Goal: Task Accomplishment & Management: Manage account settings

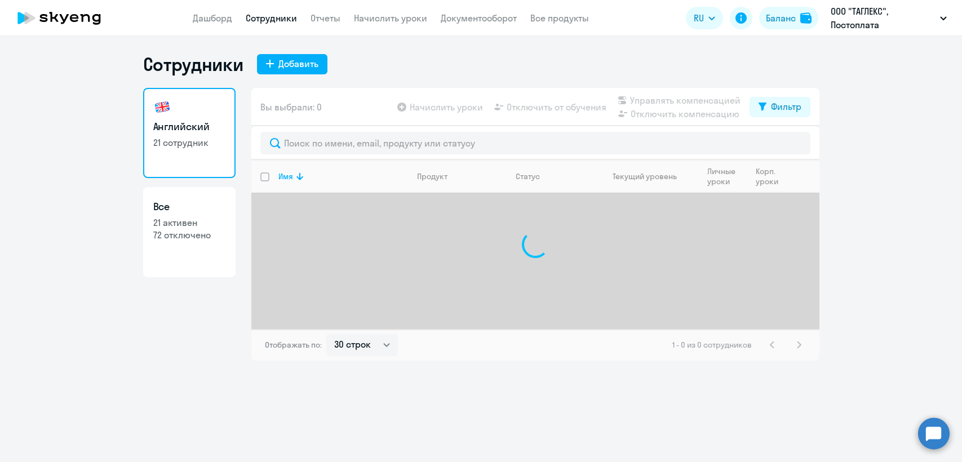
select select "30"
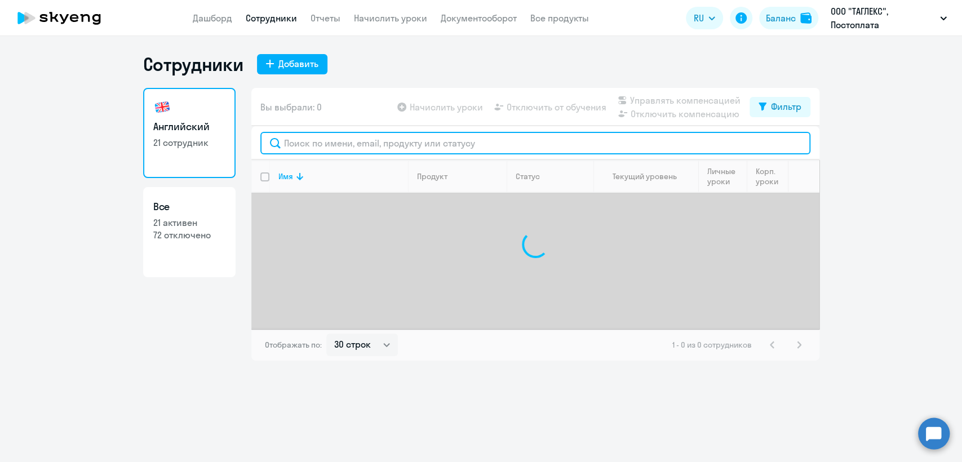
click at [317, 148] on input "text" at bounding box center [535, 143] width 550 height 23
paste input "[PERSON_NAME][EMAIL_ADDRESS][DOMAIN_NAME]"
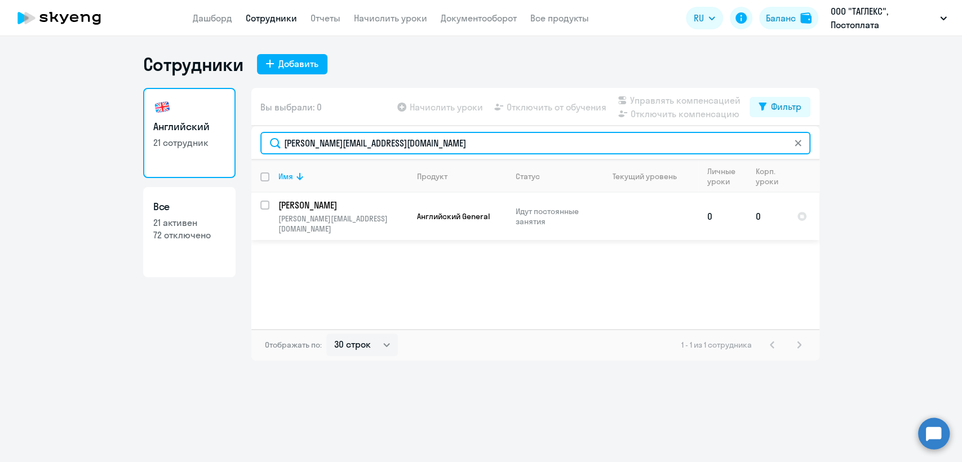
type input "[PERSON_NAME][EMAIL_ADDRESS][DOMAIN_NAME]"
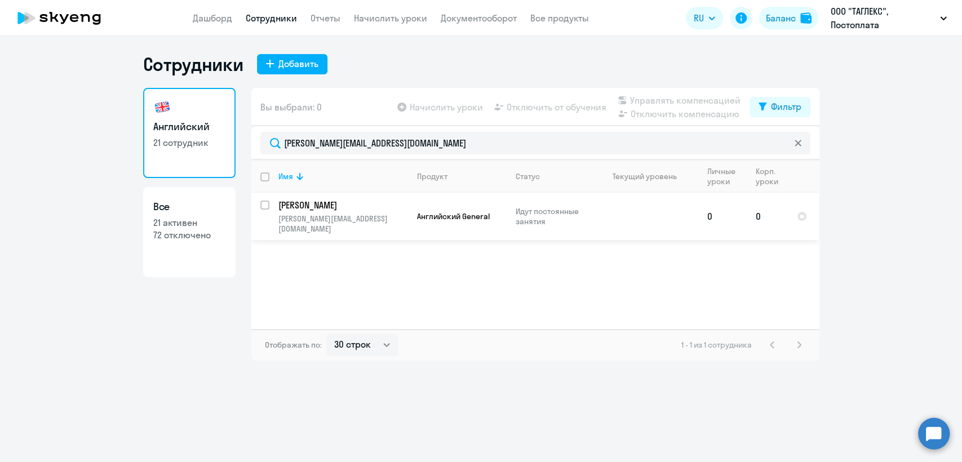
click at [269, 203] on td "[PERSON_NAME] [PERSON_NAME][EMAIL_ADDRESS][DOMAIN_NAME]" at bounding box center [338, 216] width 139 height 47
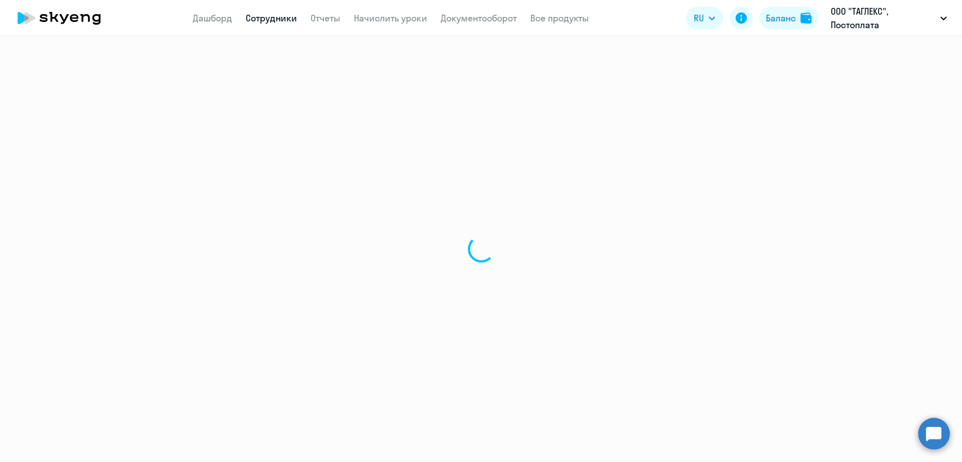
select select "english"
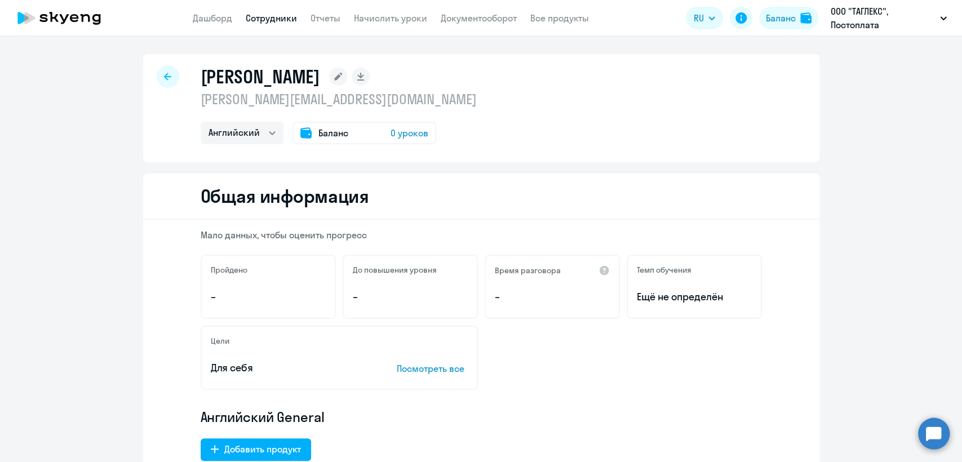
click at [281, 23] on link "Сотрудники" at bounding box center [271, 17] width 51 height 11
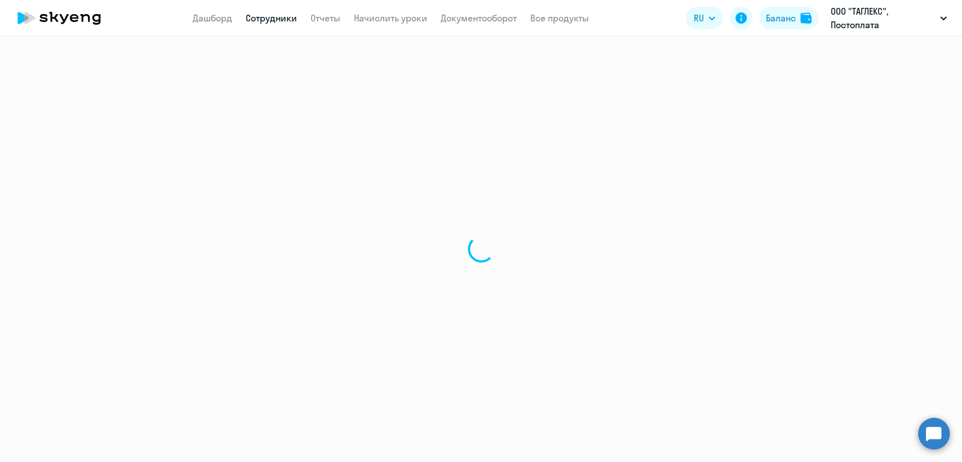
select select "30"
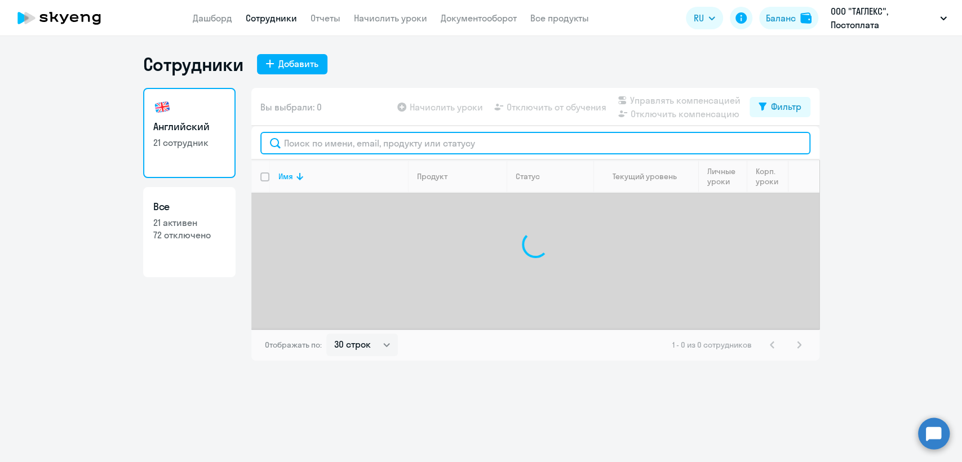
click at [354, 145] on input "text" at bounding box center [535, 143] width 550 height 23
paste input "[PERSON_NAME][EMAIL_ADDRESS][DOMAIN_NAME]"
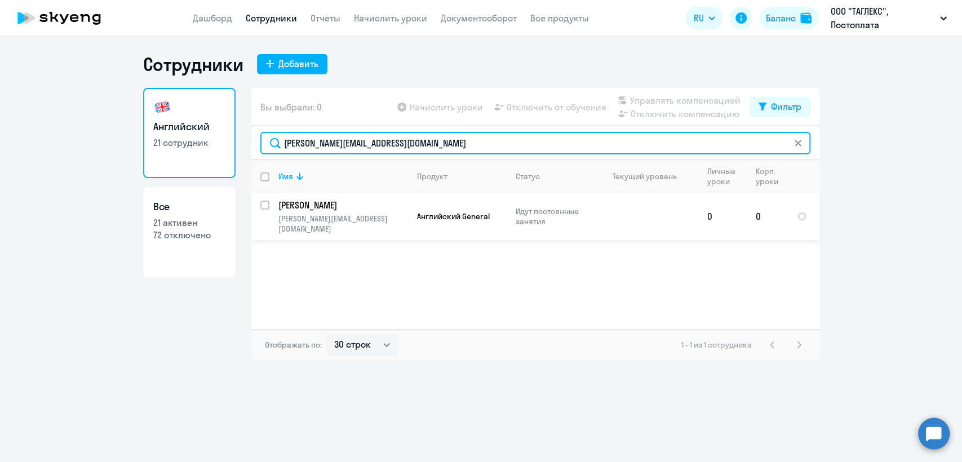
type input "[PERSON_NAME][EMAIL_ADDRESS][DOMAIN_NAME]"
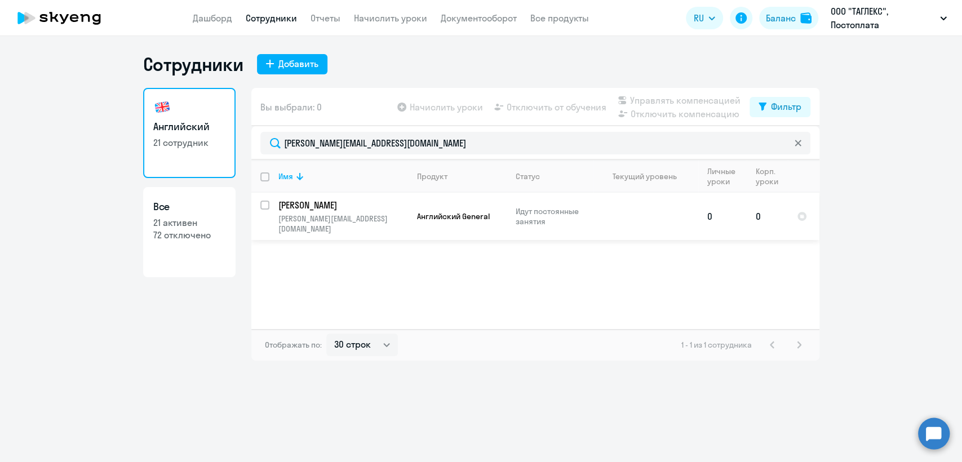
click at [267, 209] on input "select row 42244476" at bounding box center [271, 212] width 23 height 23
checkbox input "true"
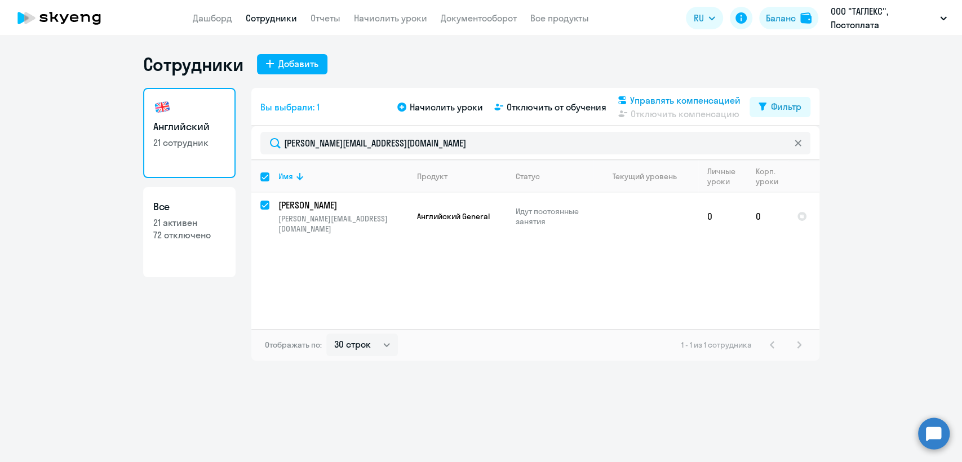
click at [694, 96] on span "Управлять компенсацией" at bounding box center [685, 101] width 110 height 14
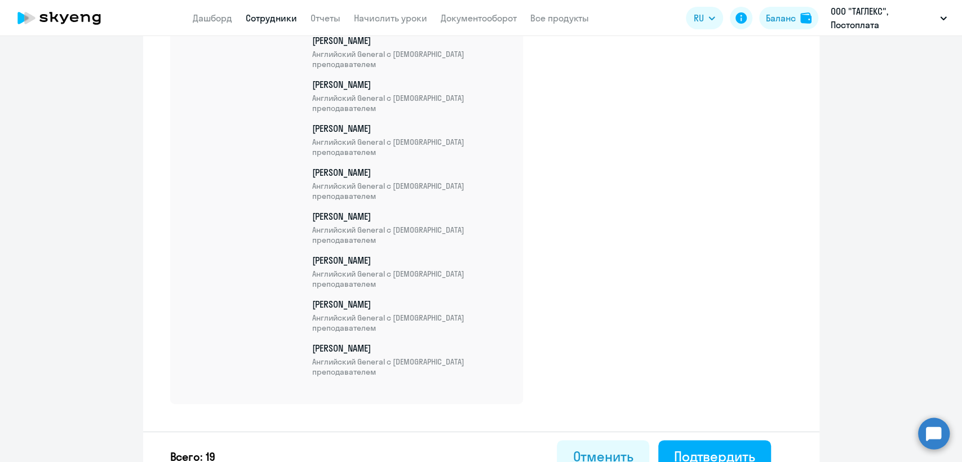
scroll to position [804, 0]
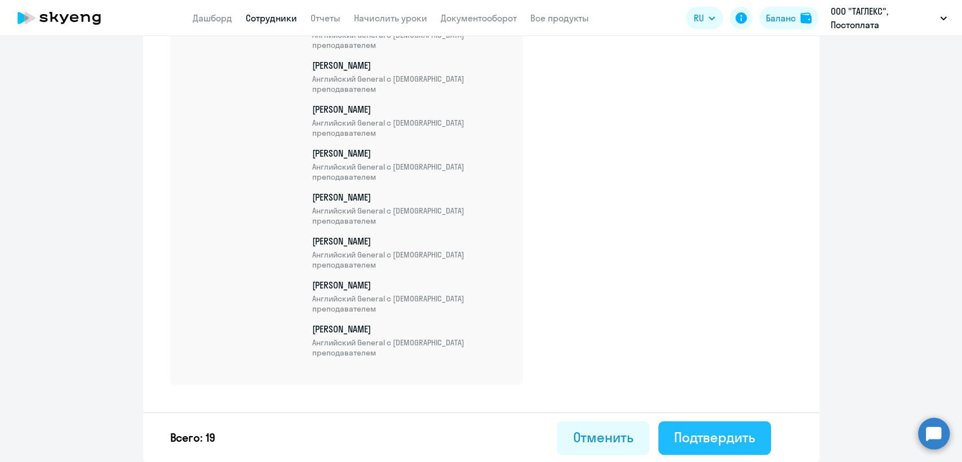
click at [702, 442] on div "Подтвердить" at bounding box center [714, 437] width 81 height 18
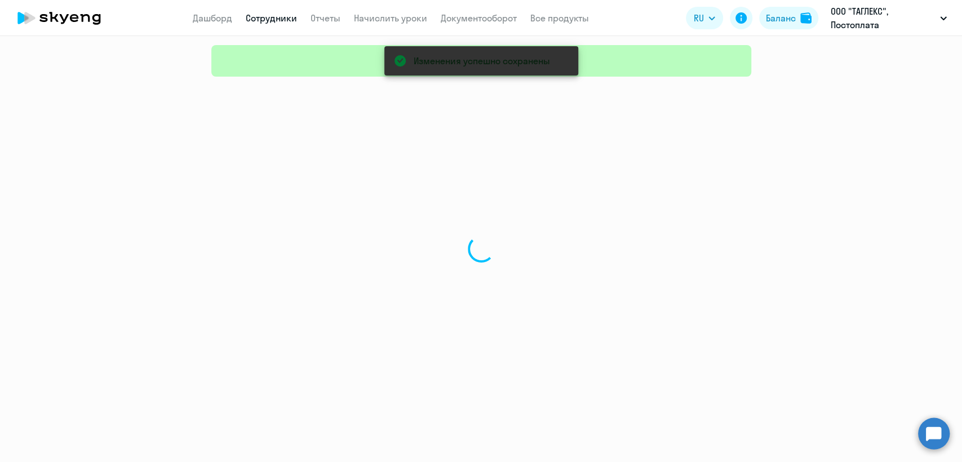
select select "30"
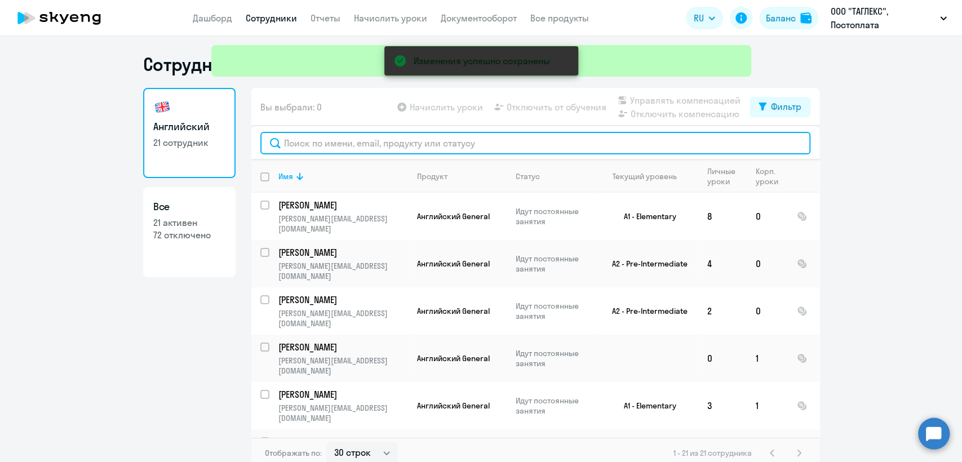
click at [327, 148] on input "text" at bounding box center [535, 143] width 550 height 23
paste input "[PERSON_NAME][EMAIL_ADDRESS][DOMAIN_NAME]"
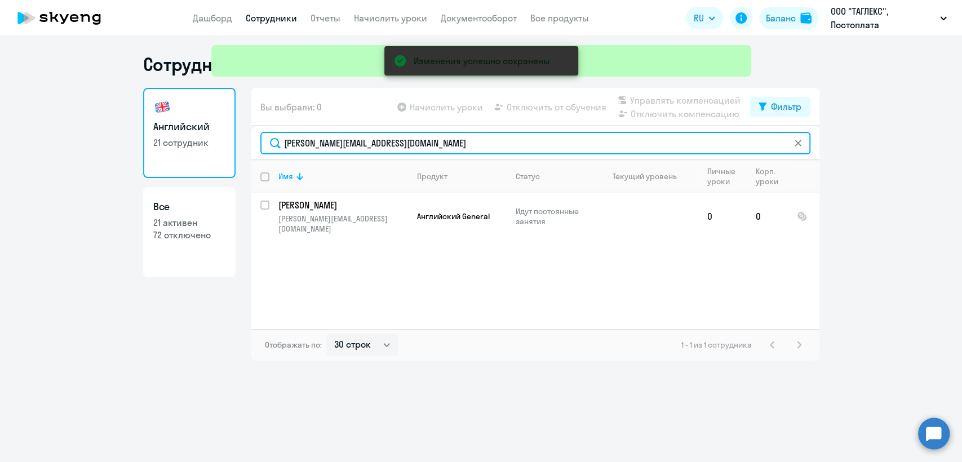
type input "[PERSON_NAME][EMAIL_ADDRESS][DOMAIN_NAME]"
